Goal: Information Seeking & Learning: Learn about a topic

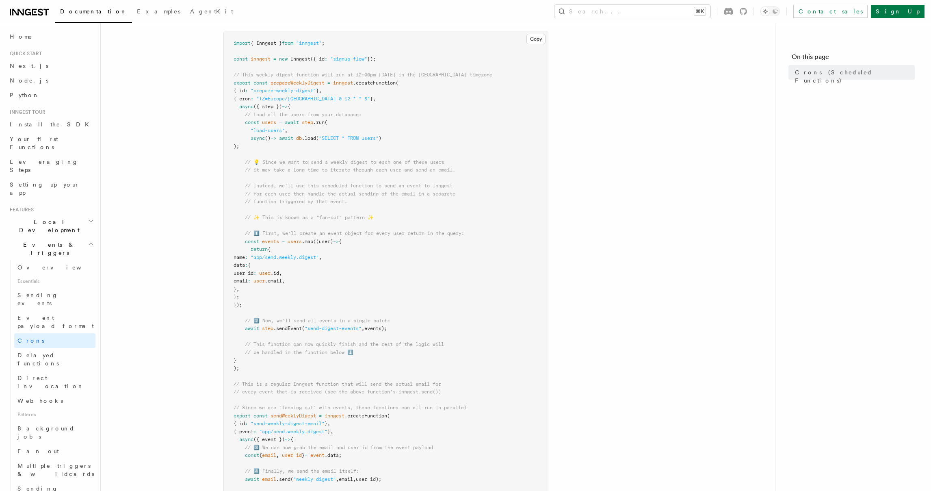
scroll to position [124, 0]
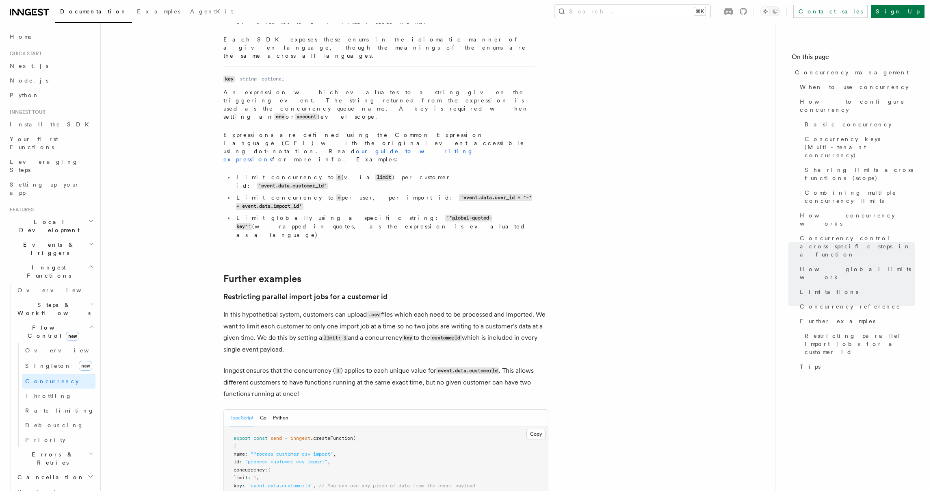
scroll to position [3143, 0]
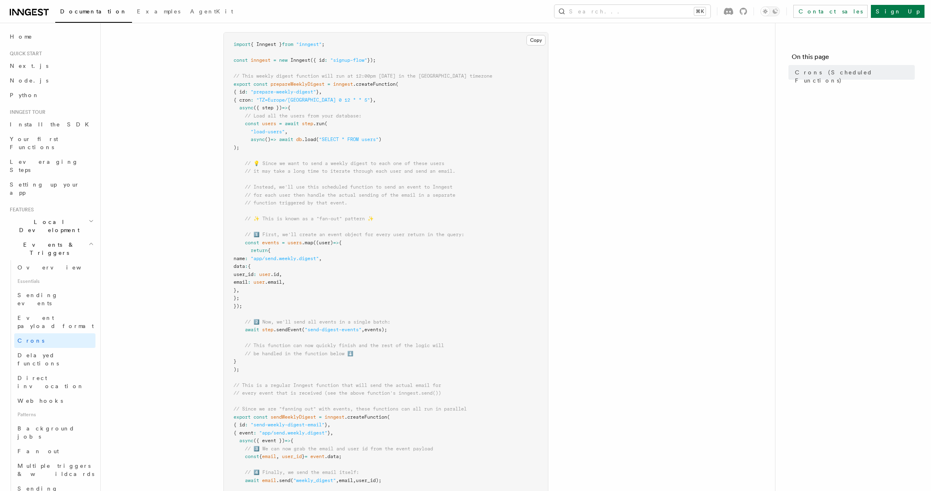
click at [22, 15] on icon at bounding box center [29, 12] width 39 height 10
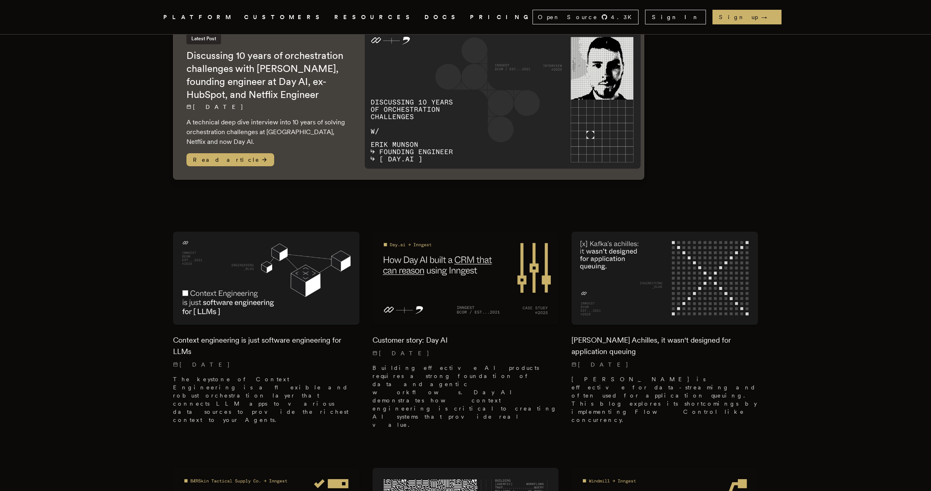
scroll to position [73, 0]
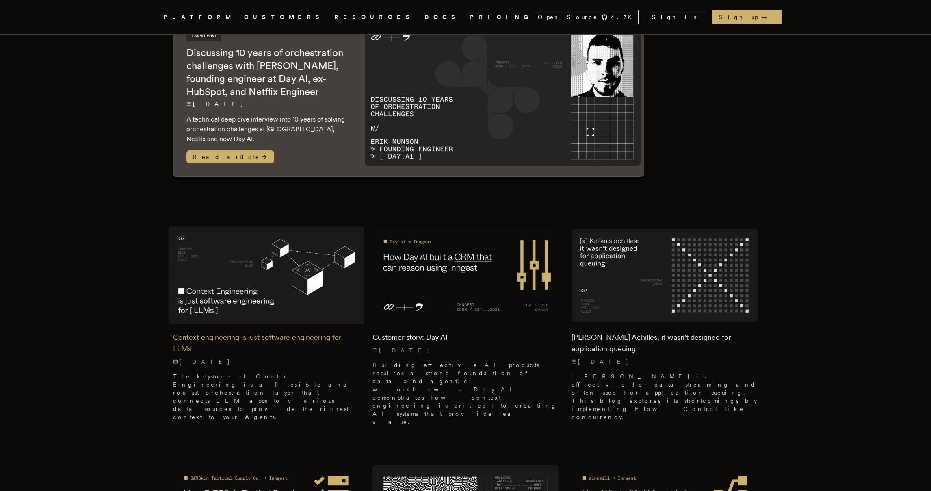
click at [301, 265] on img at bounding box center [267, 275] width 196 height 98
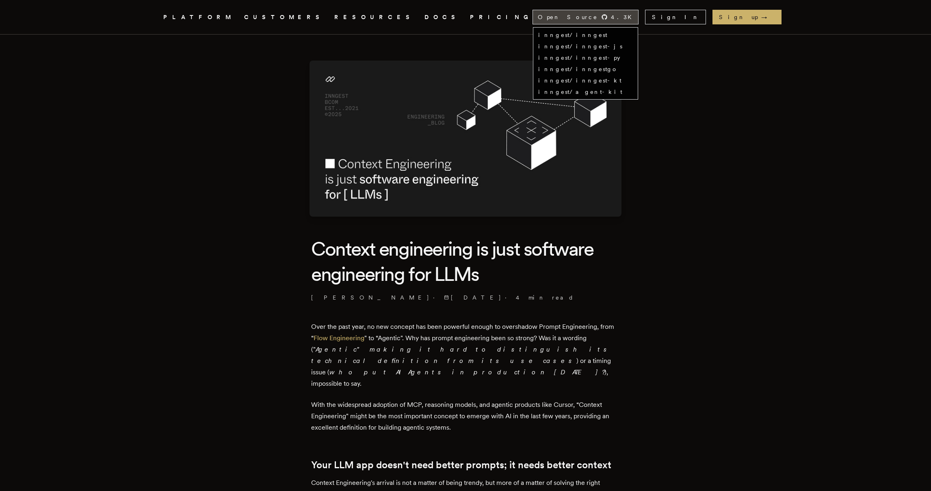
scroll to position [0, 0]
click at [607, 35] on link "inngest/inngest" at bounding box center [572, 35] width 69 height 7
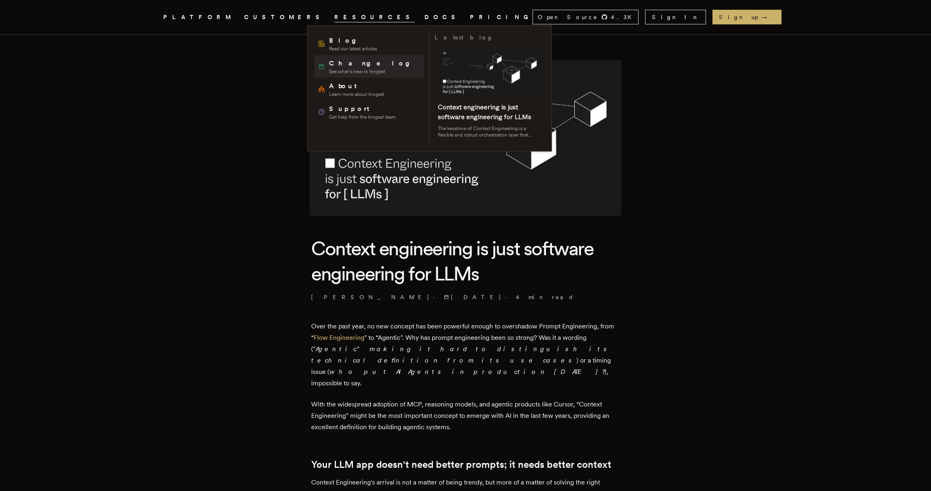
click at [342, 63] on span "Changelog" at bounding box center [372, 64] width 87 height 10
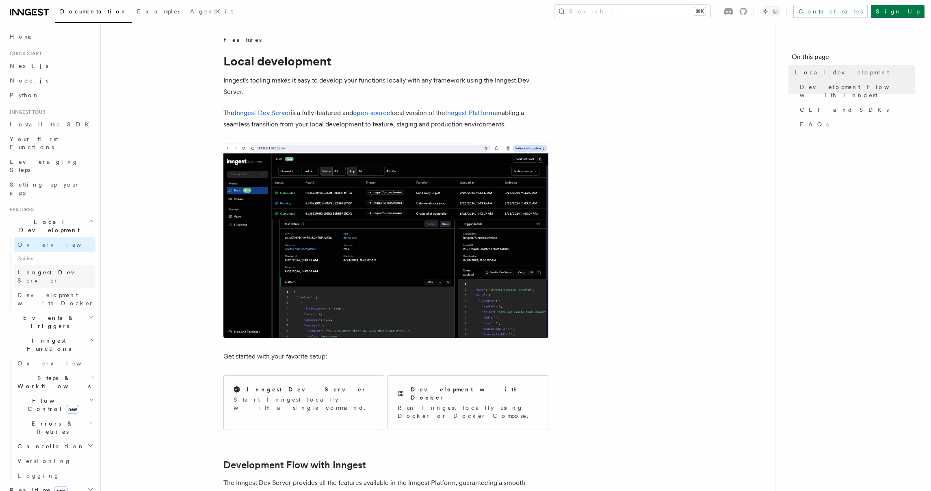
click at [48, 269] on span "Inngest Dev Server" at bounding box center [51, 276] width 69 height 15
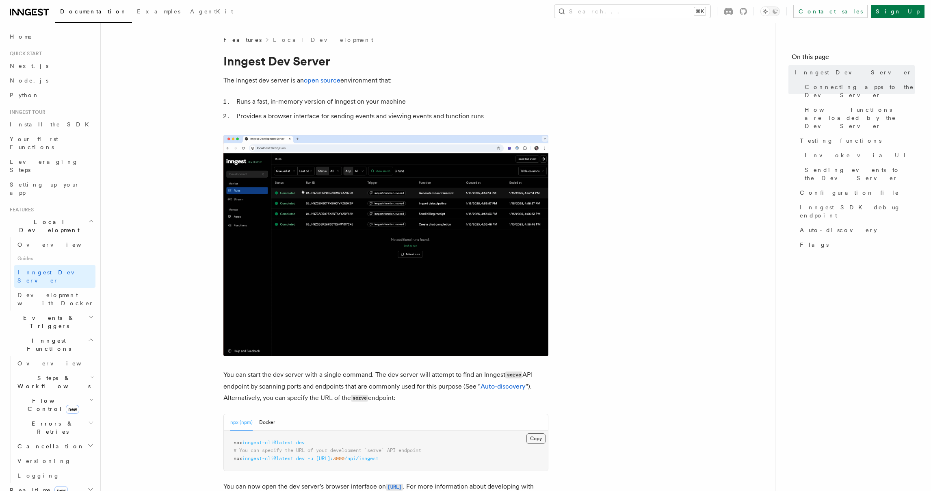
click at [532, 433] on button "Copy Copied" at bounding box center [536, 438] width 19 height 11
